Goal: Transaction & Acquisition: Purchase product/service

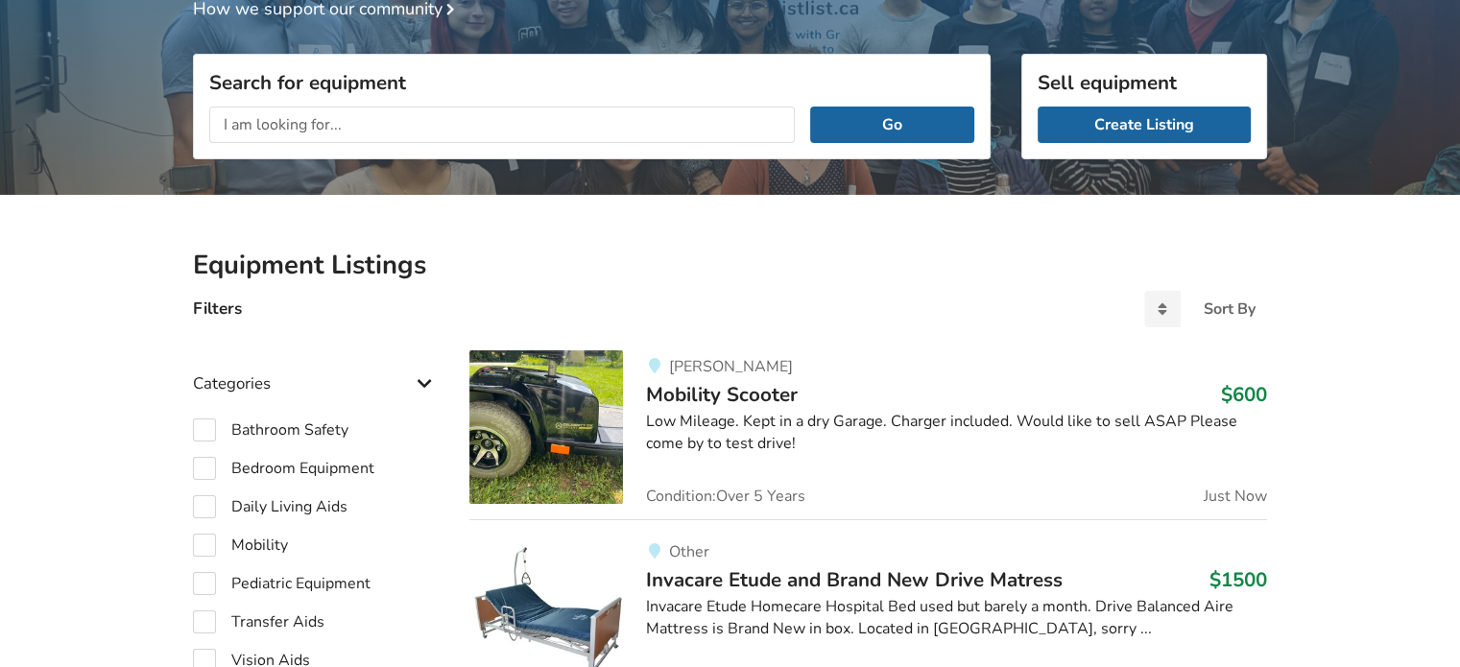
scroll to position [388, 0]
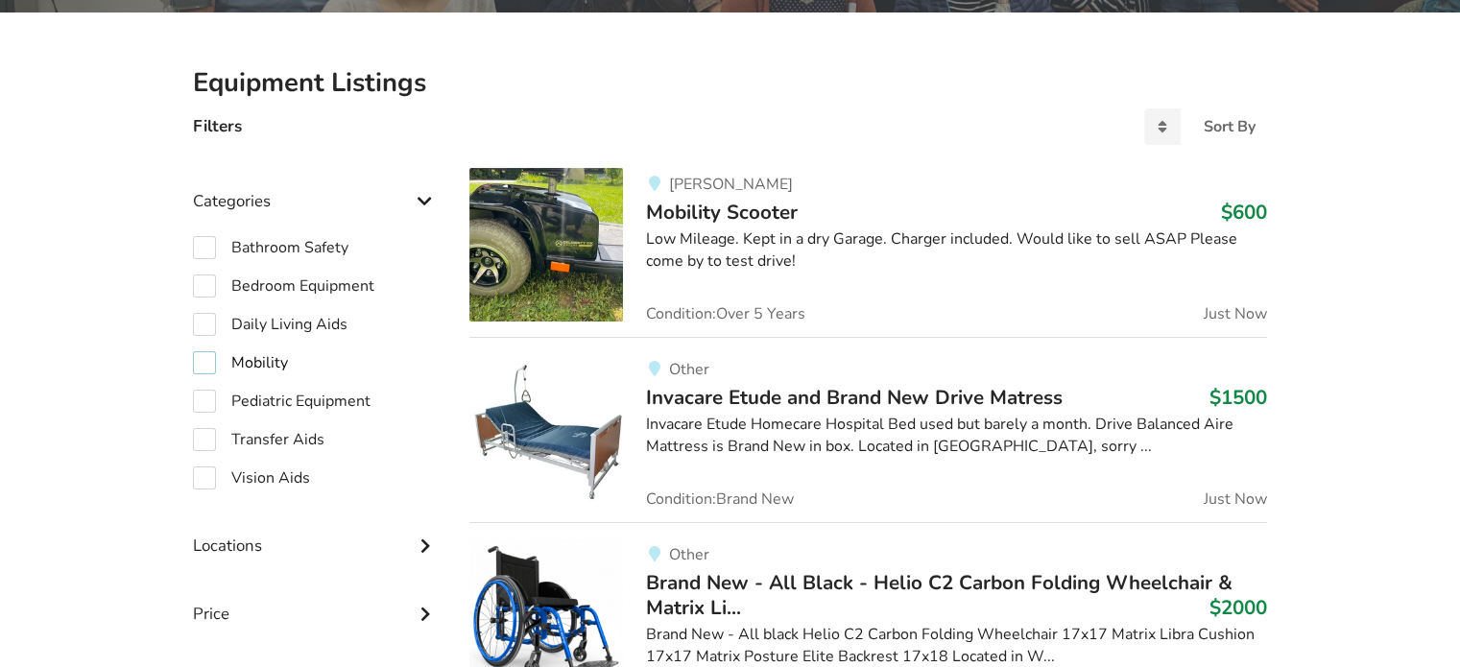
click at [209, 366] on label "Mobility" at bounding box center [240, 362] width 95 height 23
checkbox input "true"
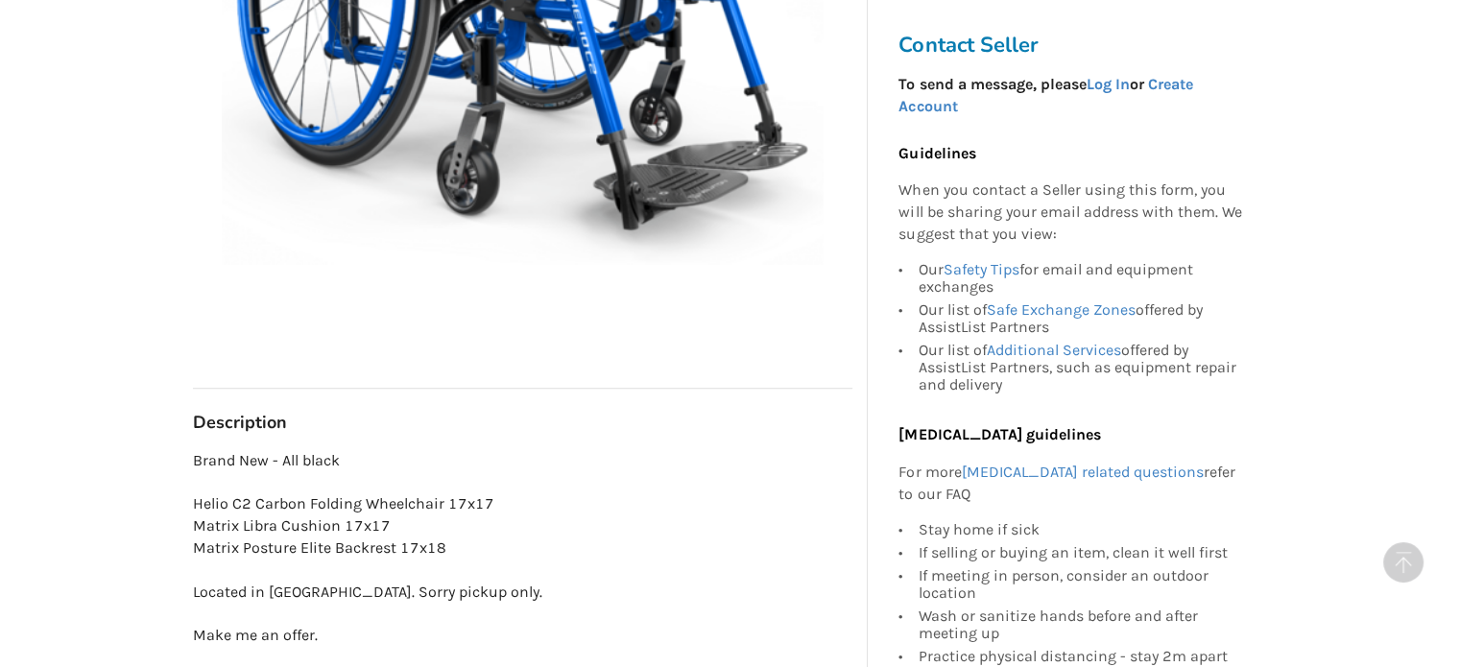
scroll to position [480, 0]
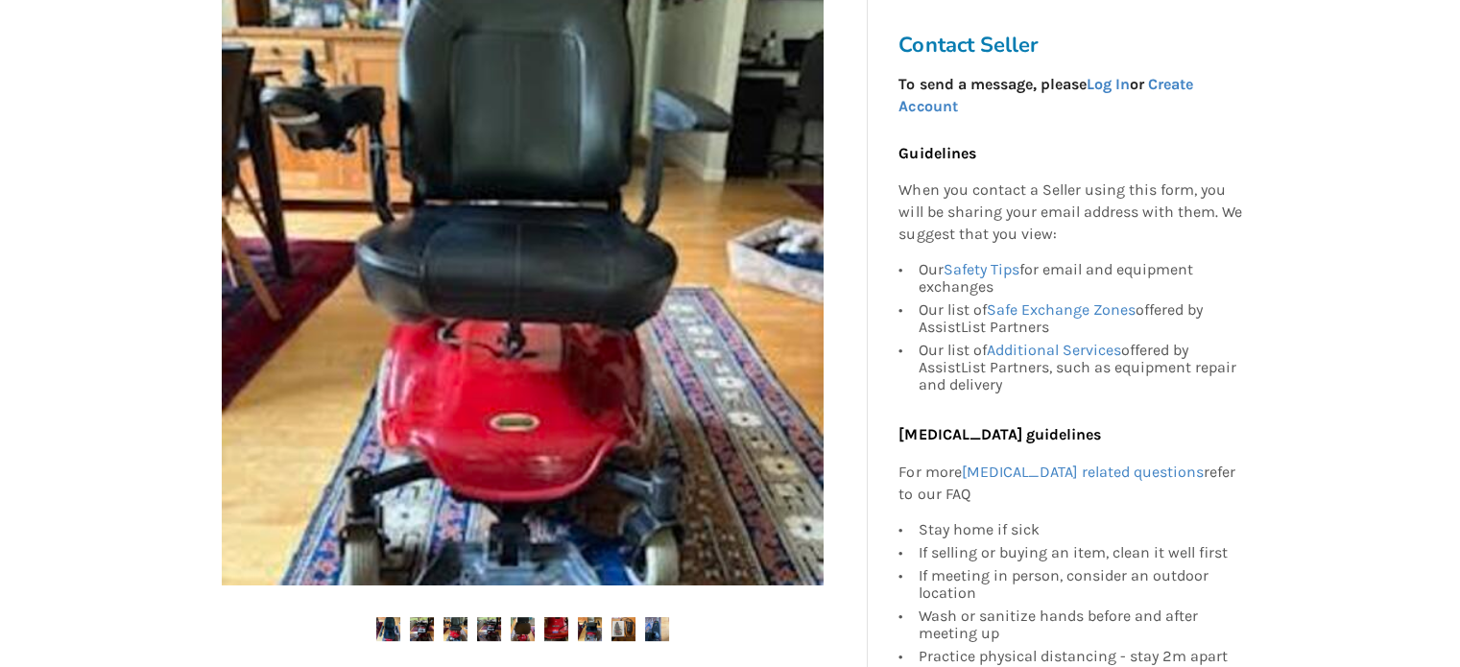
scroll to position [480, 0]
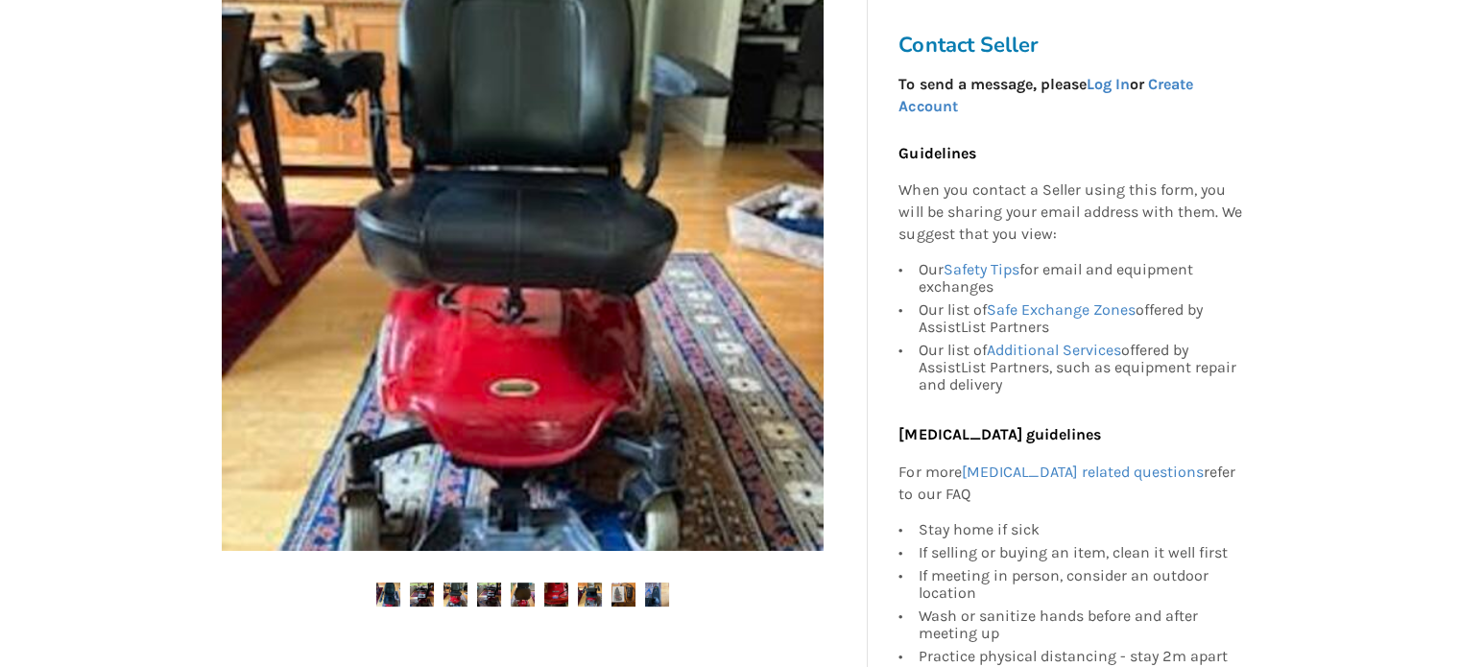
click at [503, 581] on div at bounding box center [523, 292] width 660 height 704
click at [534, 580] on div at bounding box center [523, 292] width 660 height 704
click at [553, 588] on img at bounding box center [556, 595] width 24 height 24
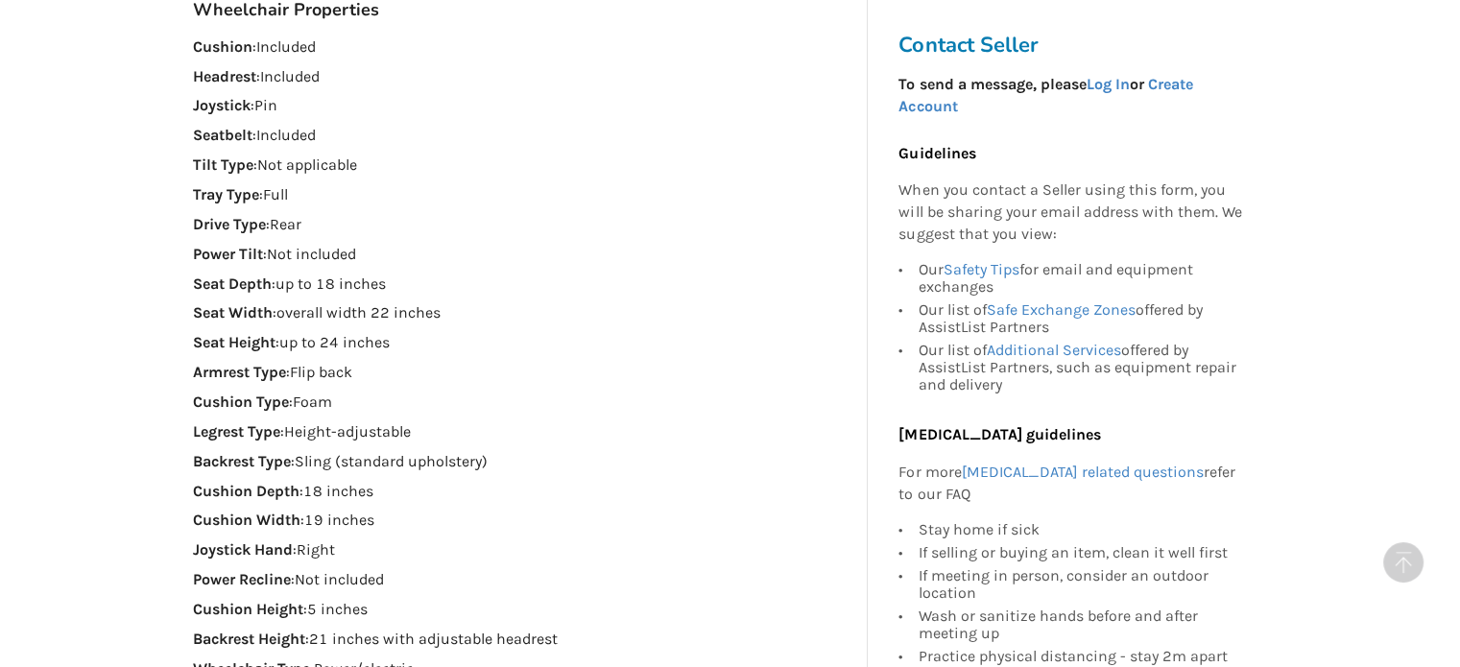
scroll to position [1536, 0]
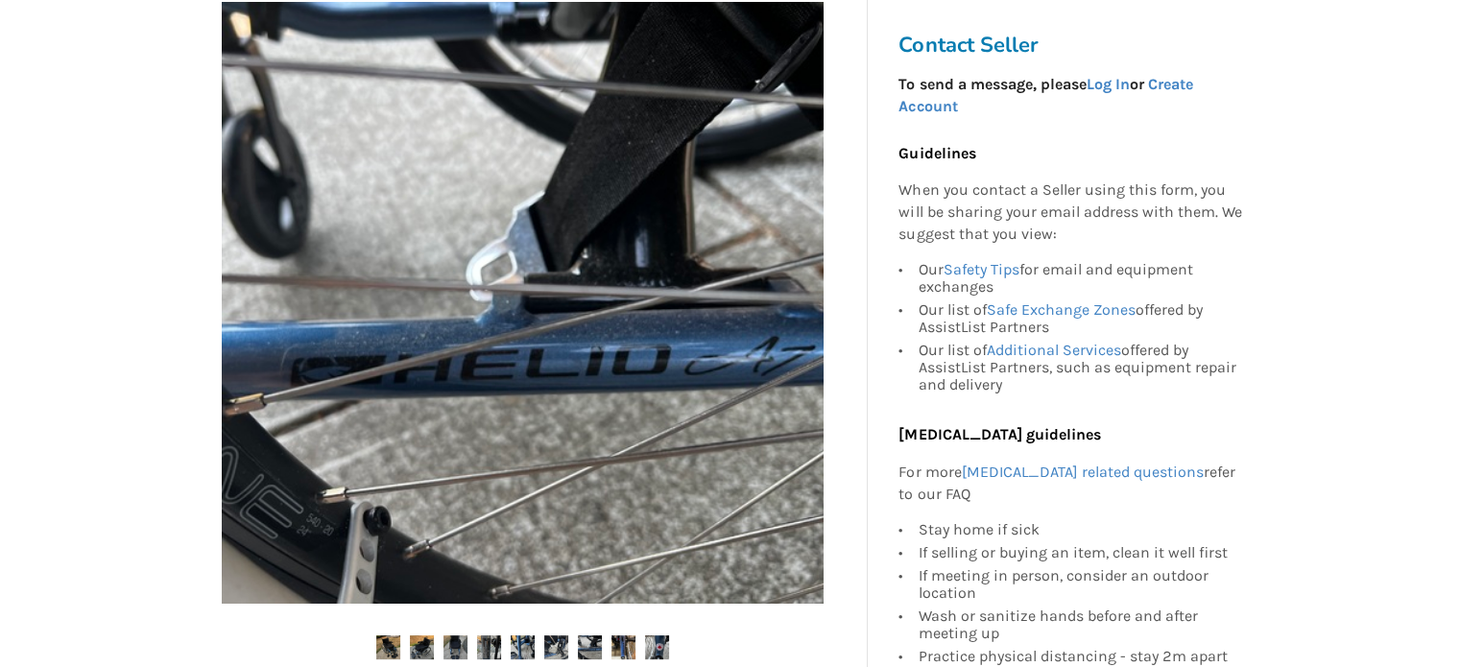
scroll to position [384, 0]
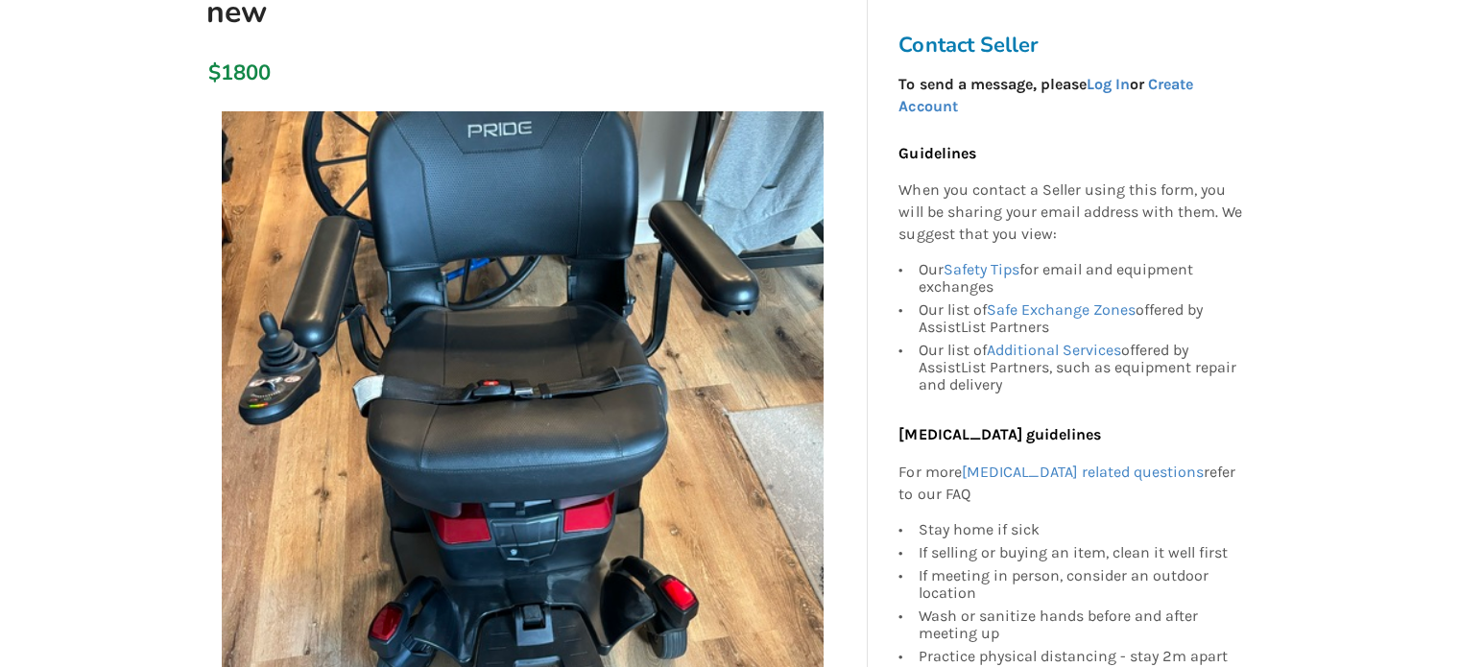
scroll to position [161, 0]
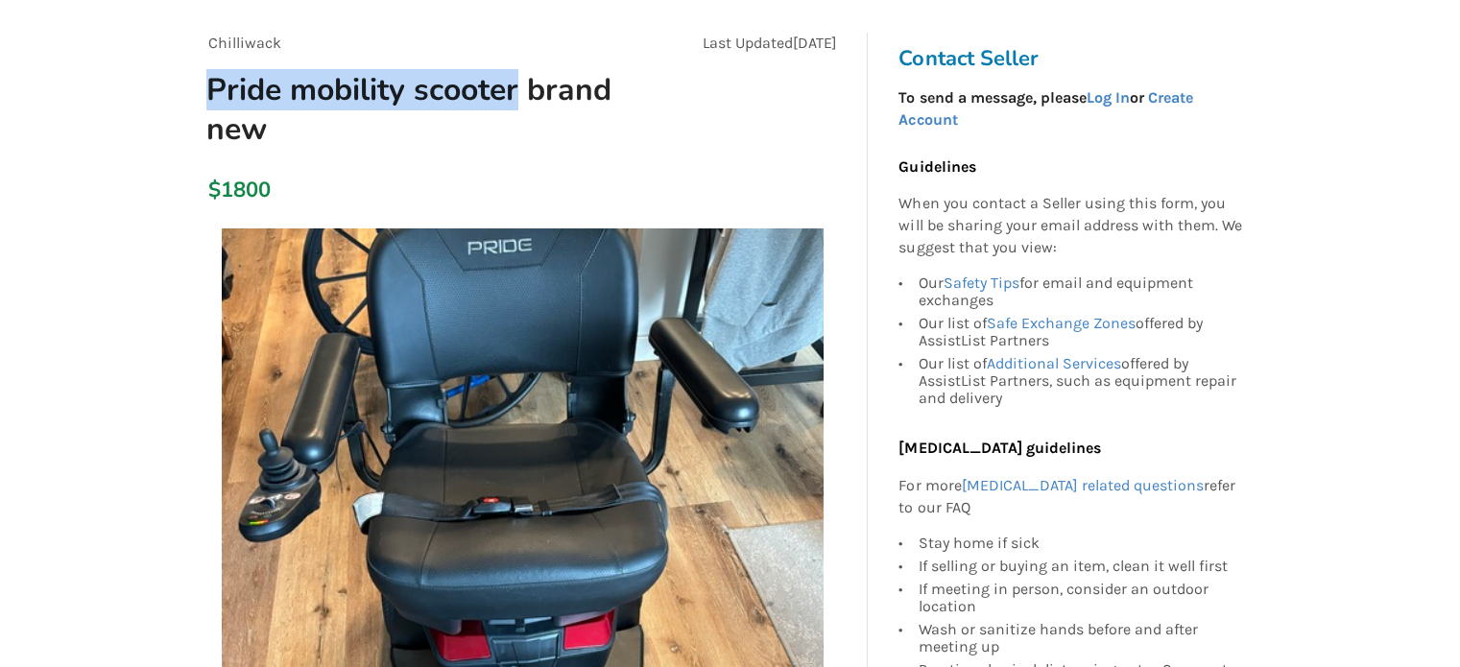
drag, startPoint x: 213, startPoint y: 91, endPoint x: 516, endPoint y: 87, distance: 302.4
click at [516, 87] on h1 "Pride mobility scooter brand new" at bounding box center [418, 109] width 454 height 79
copy h1 "Pride mobility scooter"
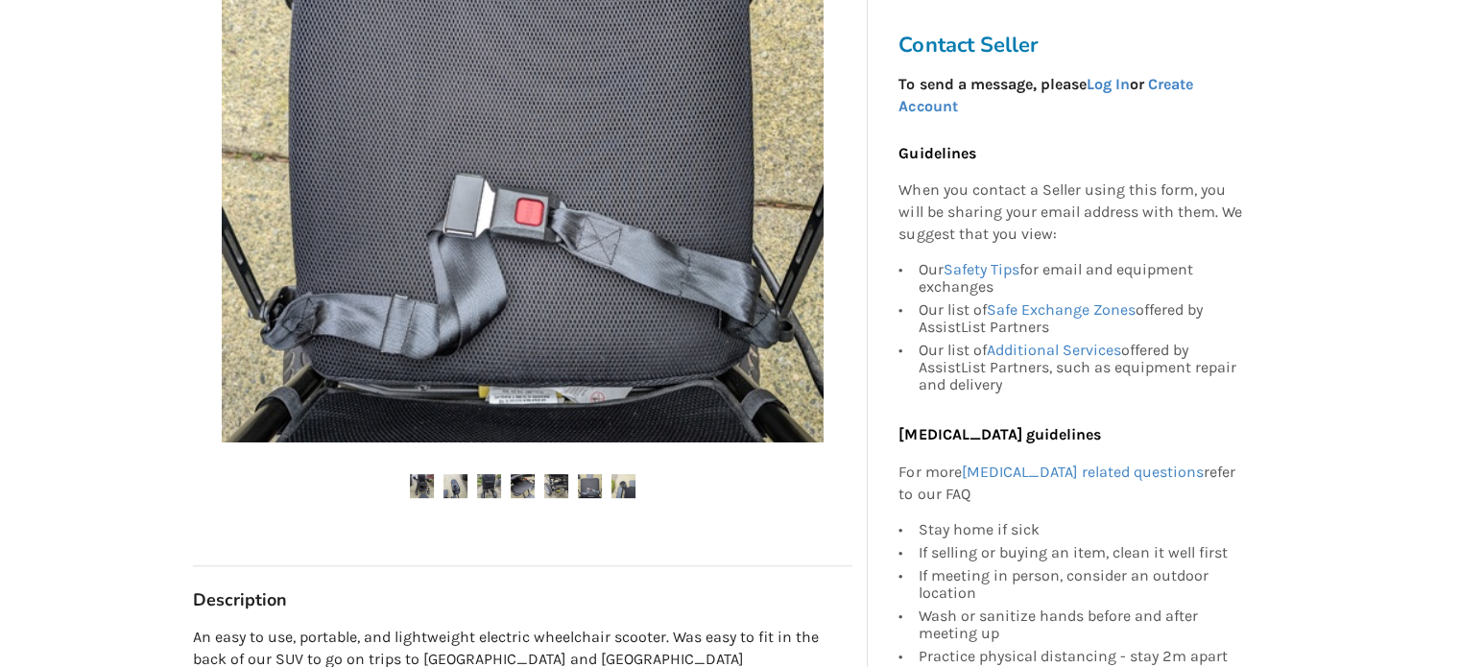
scroll to position [672, 0]
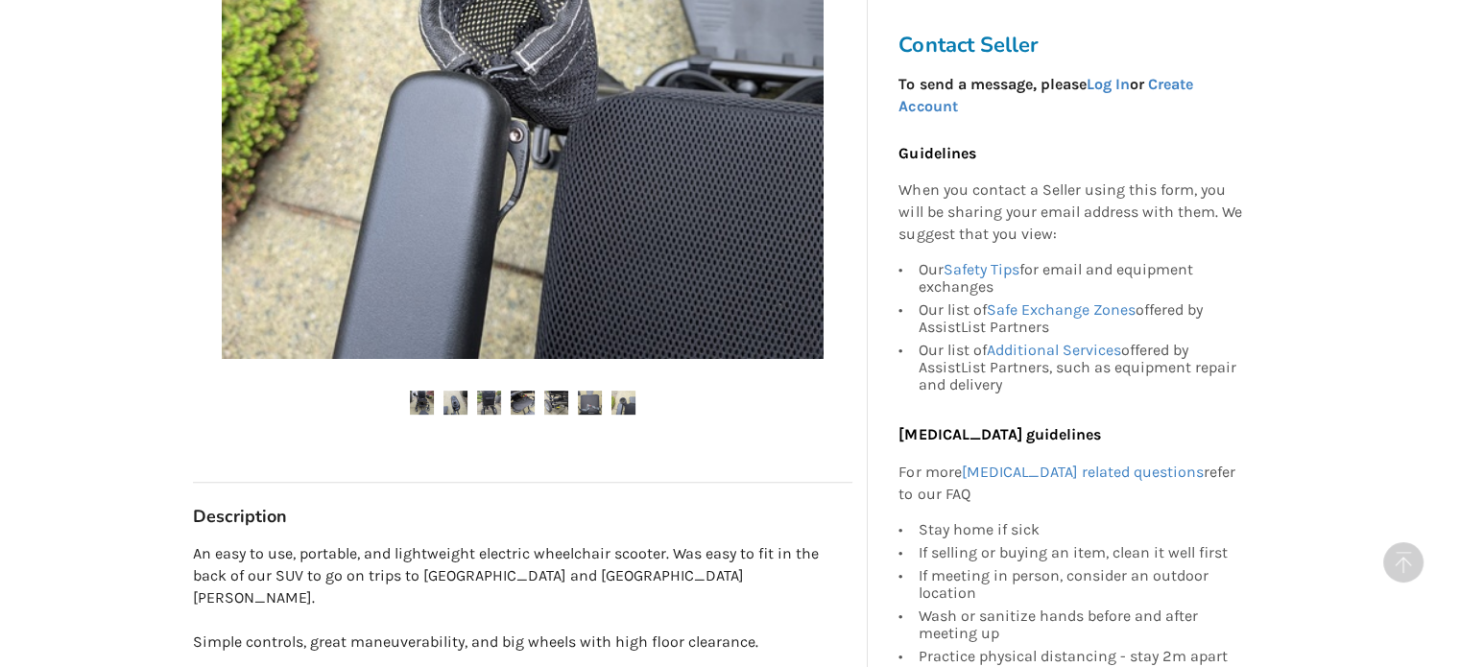
click at [441, 403] on ul at bounding box center [523, 404] width 660 height 26
click at [465, 404] on img at bounding box center [456, 403] width 24 height 24
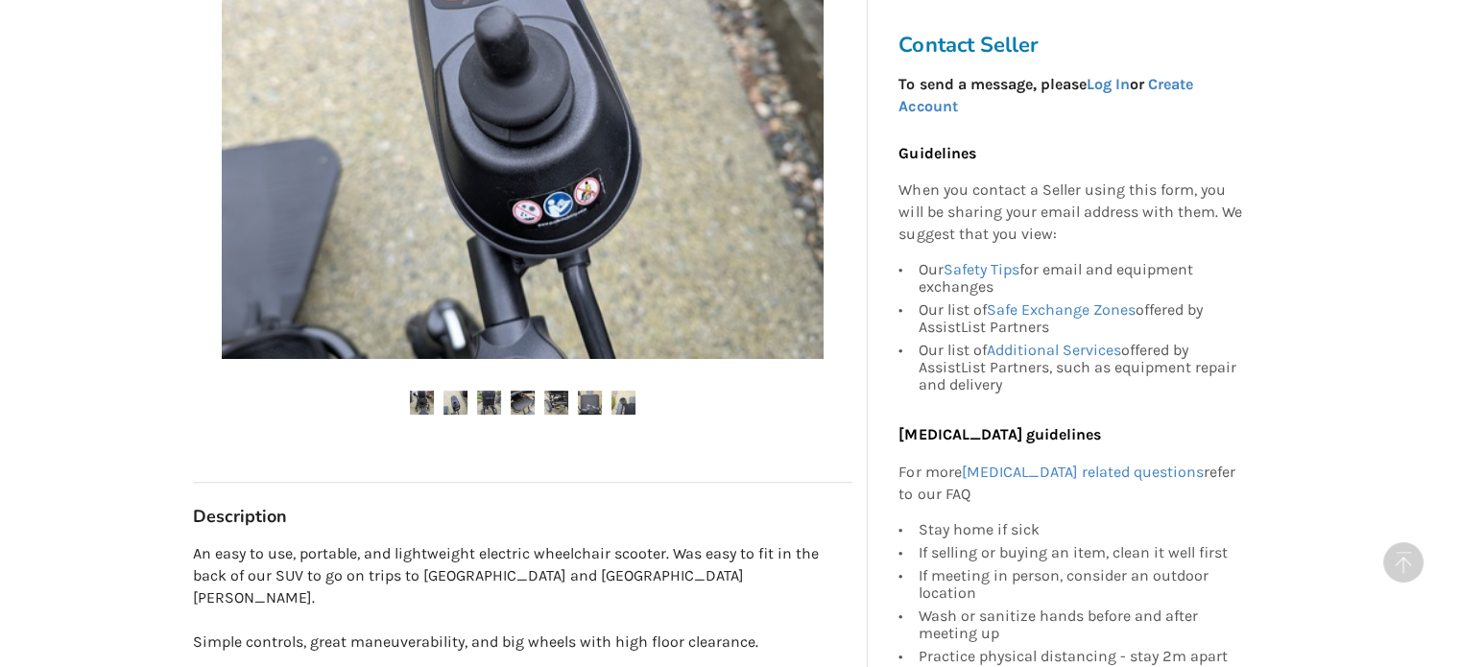
click at [507, 402] on ul at bounding box center [523, 404] width 660 height 26
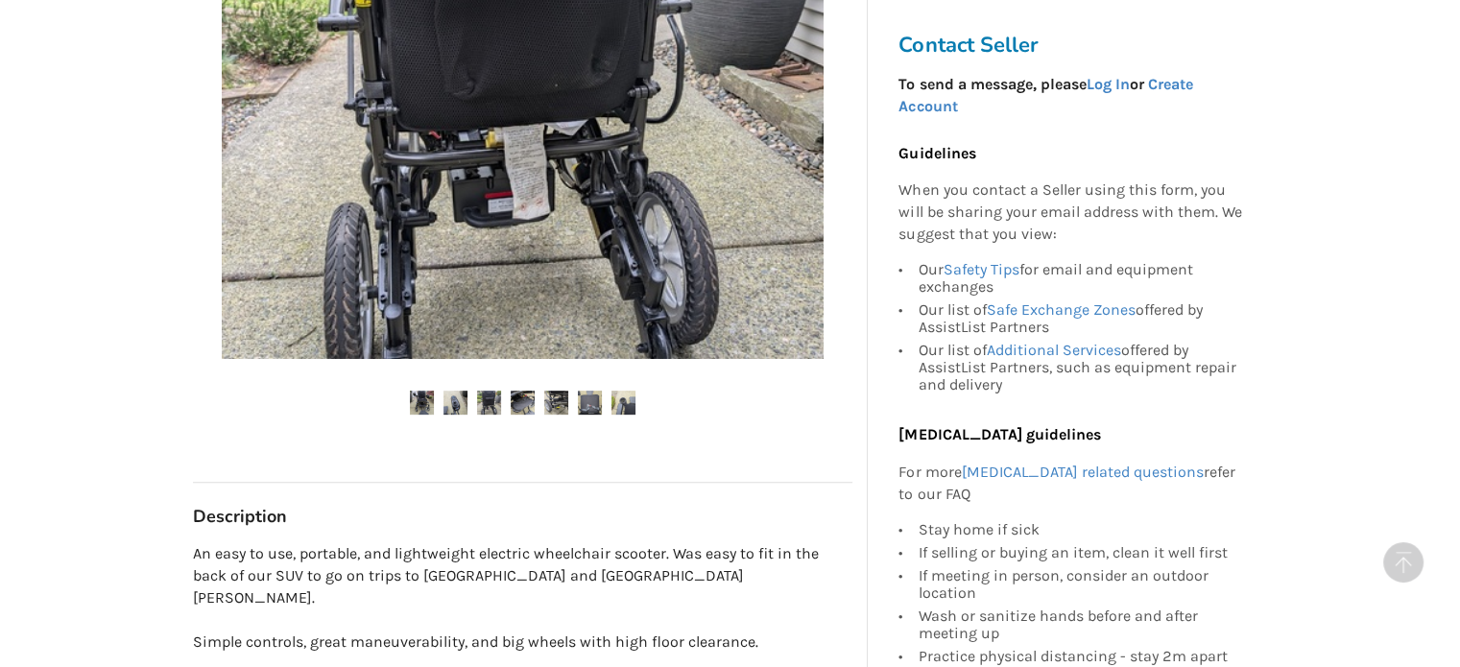
click at [528, 412] on img at bounding box center [523, 403] width 24 height 24
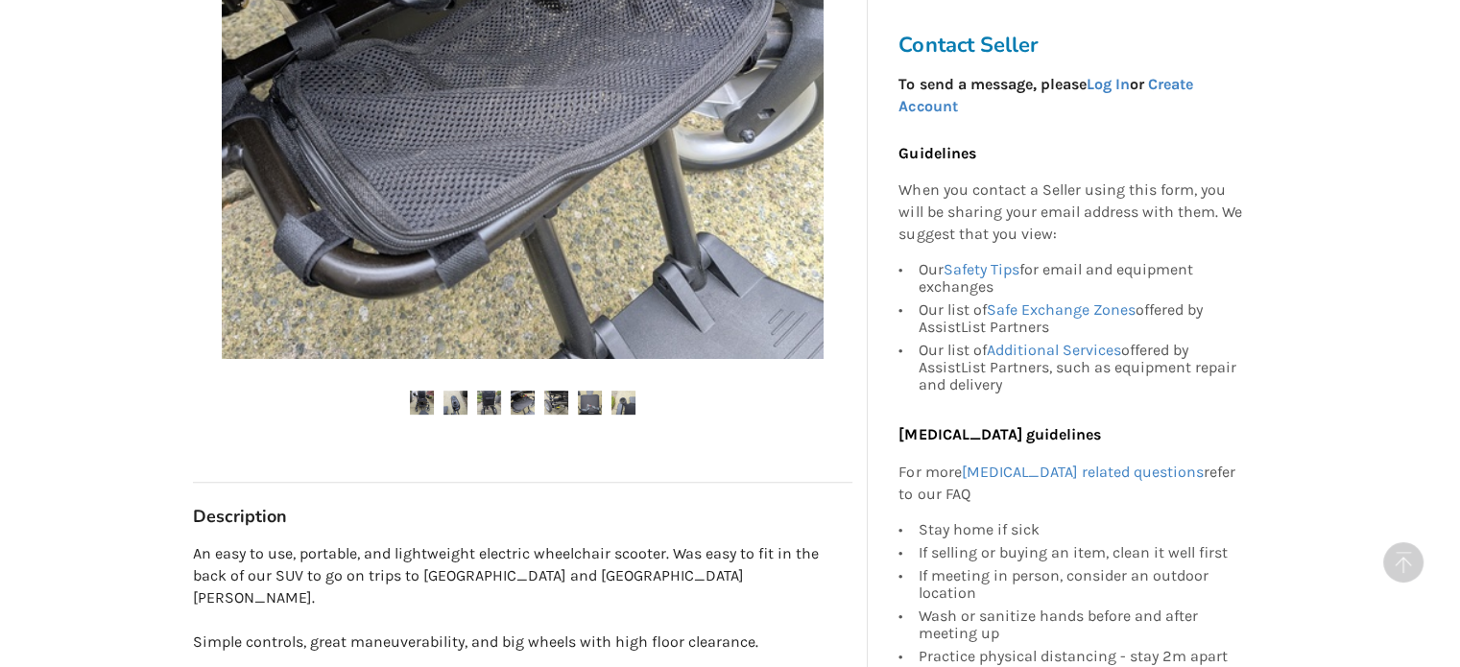
click at [556, 407] on img at bounding box center [556, 403] width 24 height 24
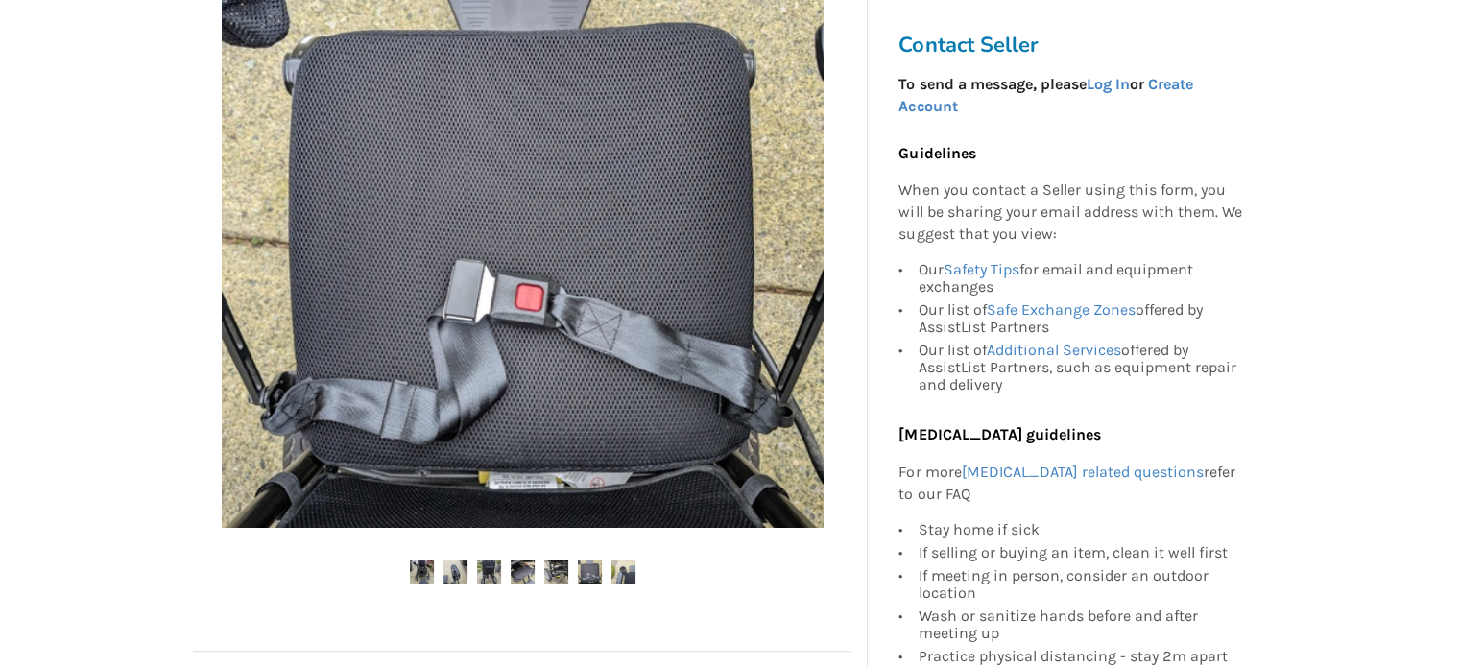
scroll to position [576, 0]
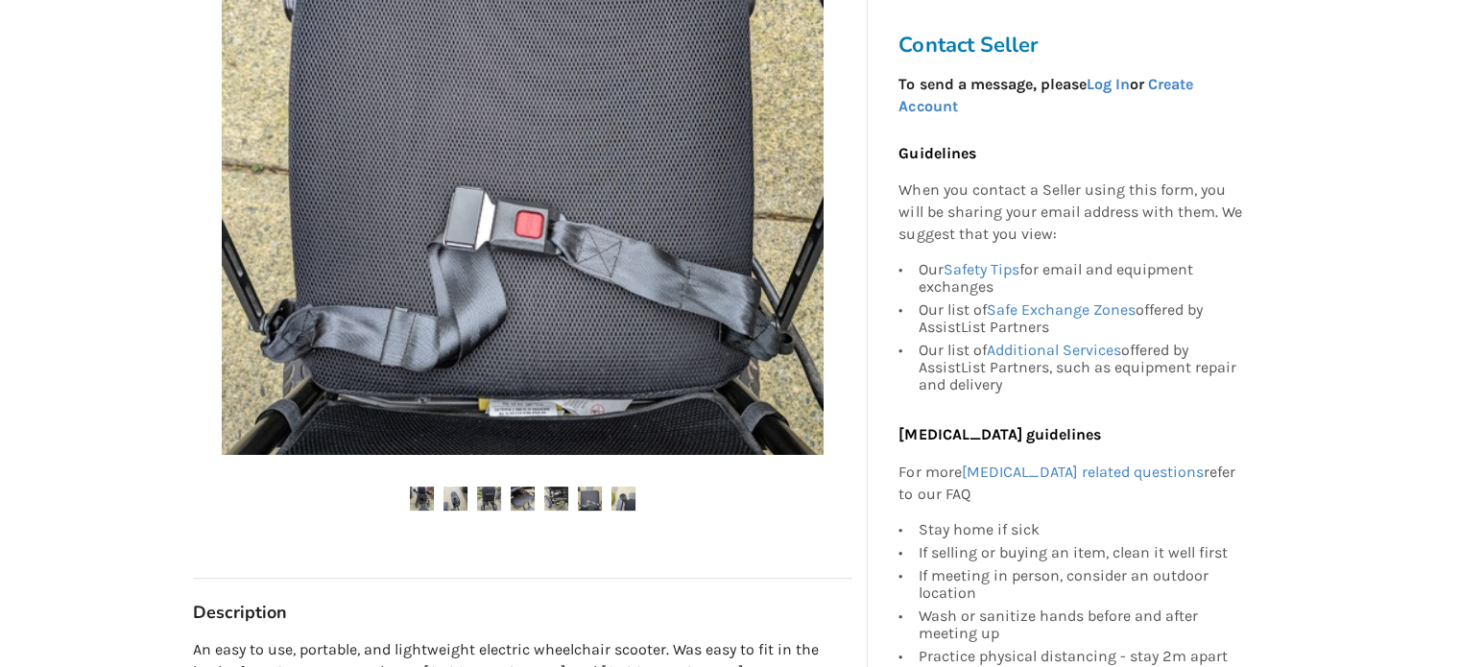
click at [626, 489] on img at bounding box center [624, 499] width 24 height 24
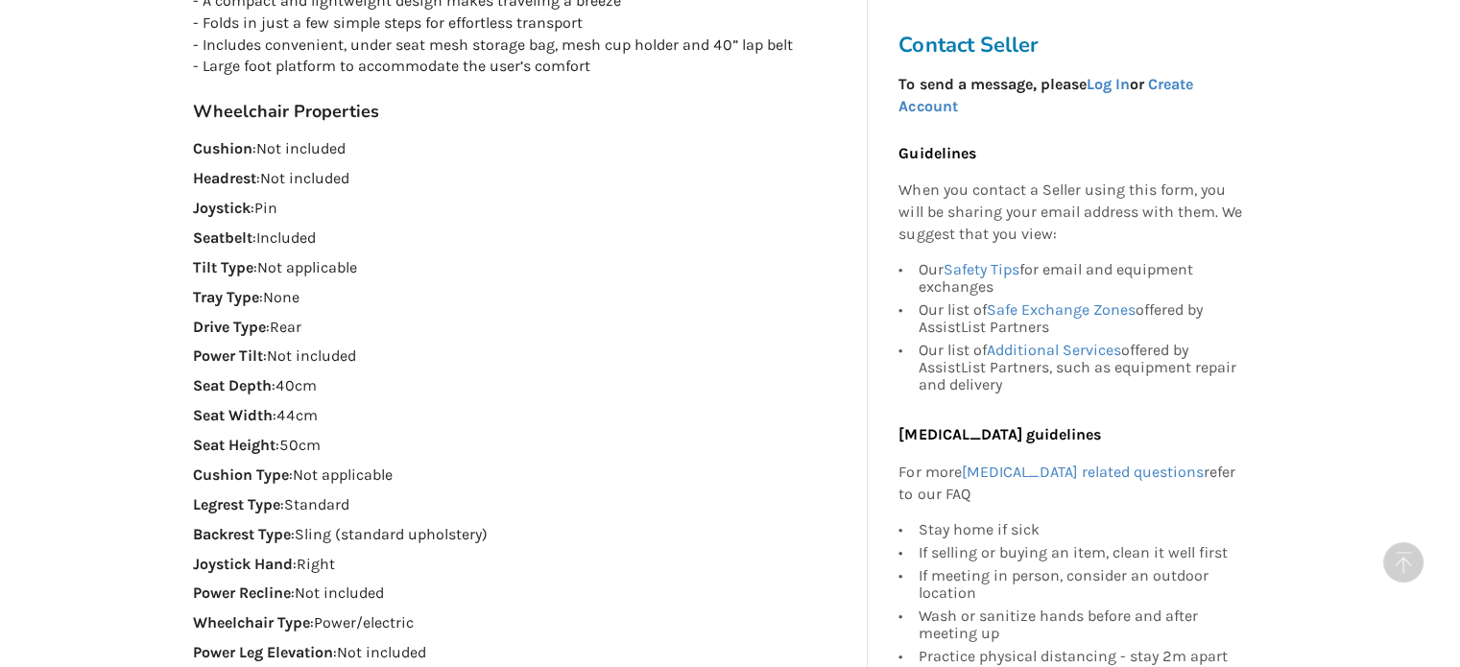
scroll to position [1632, 0]
